Goal: Find specific page/section: Find specific page/section

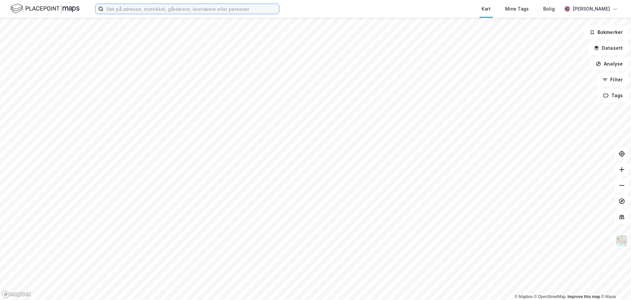
click at [151, 9] on input at bounding box center [192, 9] width 176 height 10
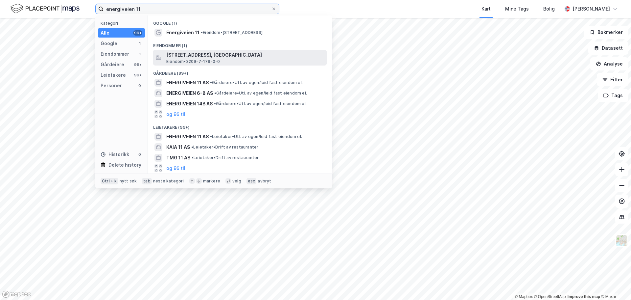
type input "energiveien 11"
click at [183, 55] on span "[STREET_ADDRESS], [GEOGRAPHIC_DATA]" at bounding box center [245, 55] width 158 height 8
